Goal: Go to known website: Access a specific website the user already knows

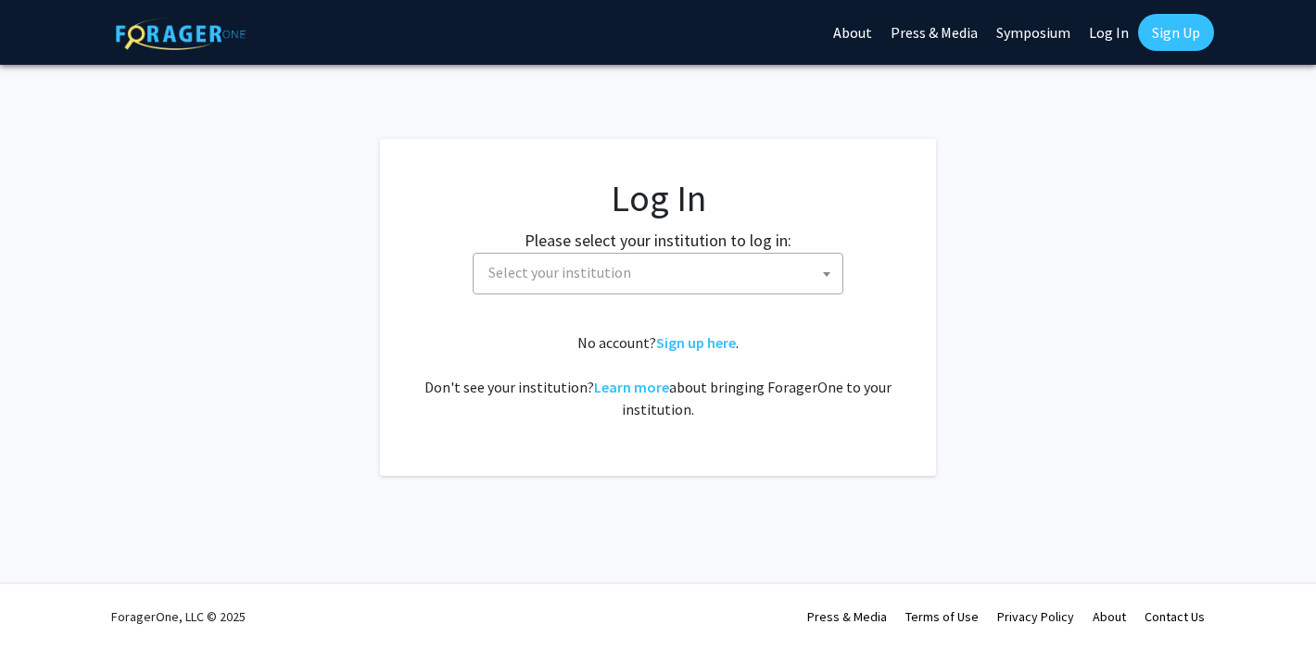
select select
click at [743, 272] on span "Select your institution" at bounding box center [661, 273] width 361 height 38
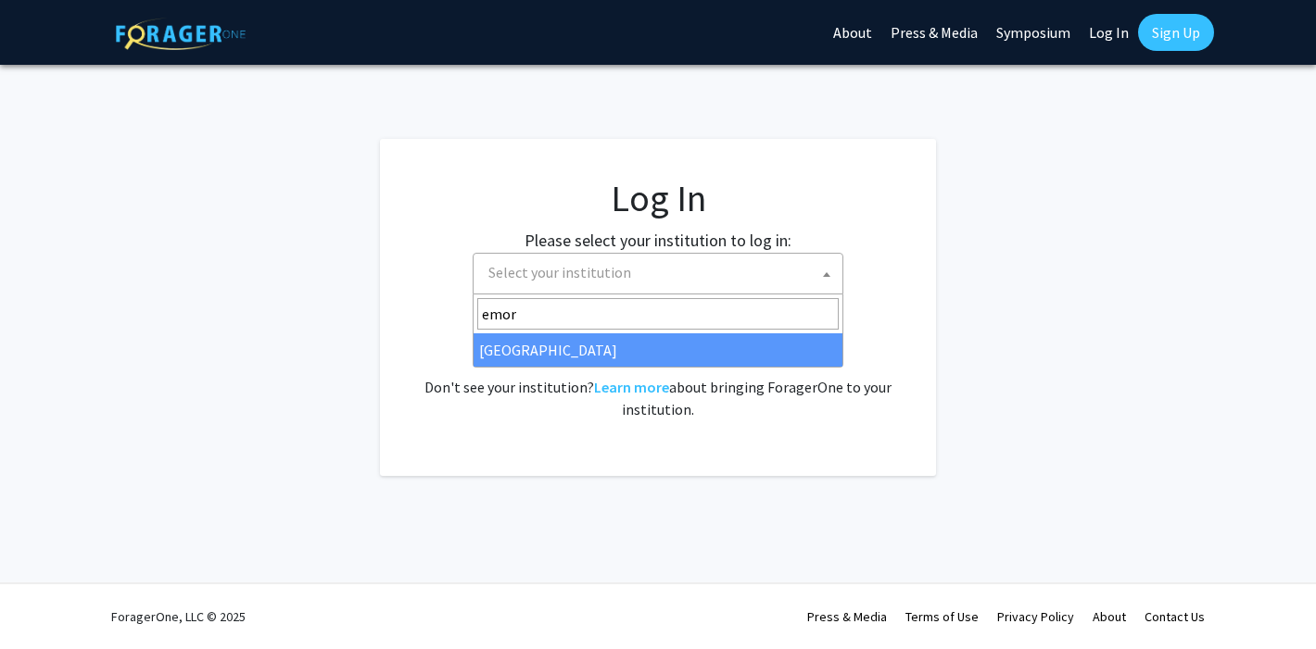
type input "emory"
select select "12"
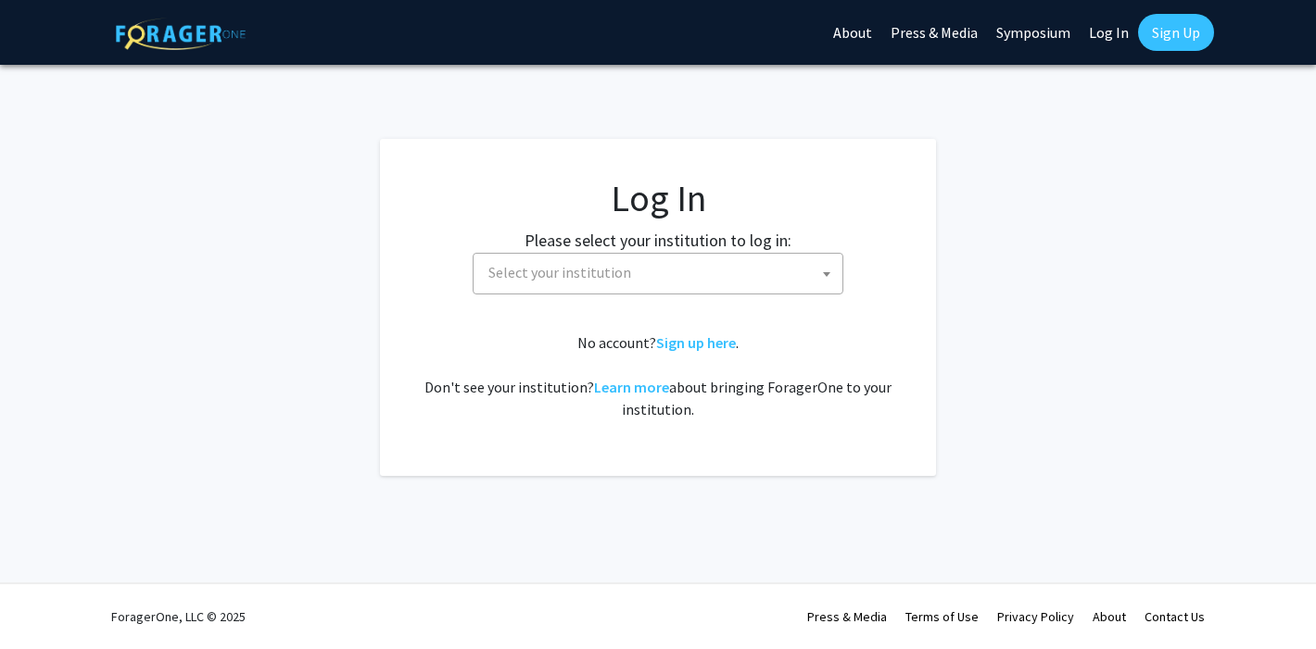
select select
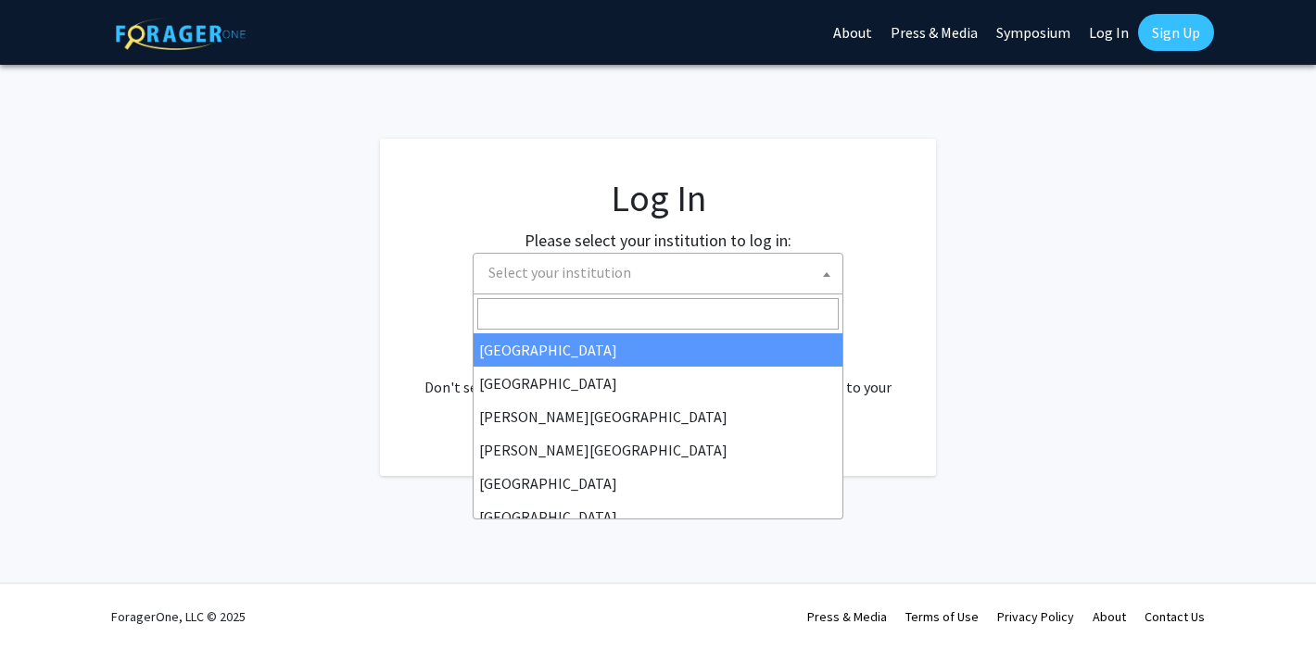
click at [712, 256] on span "Select your institution" at bounding box center [661, 273] width 361 height 38
